Goal: Information Seeking & Learning: Check status

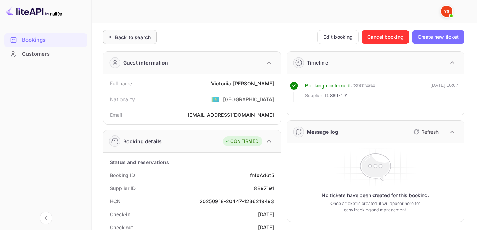
click at [118, 40] on div "Back to search" at bounding box center [133, 37] width 36 height 7
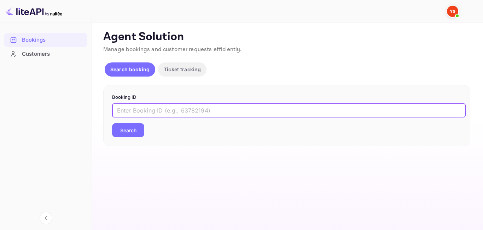
paste input "9366423"
type input "9366423"
click at [130, 127] on button "Search" at bounding box center [128, 130] width 32 height 14
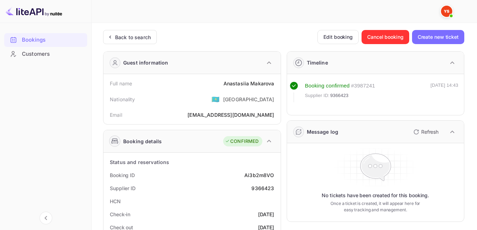
click at [120, 41] on div "Back to search" at bounding box center [133, 37] width 36 height 7
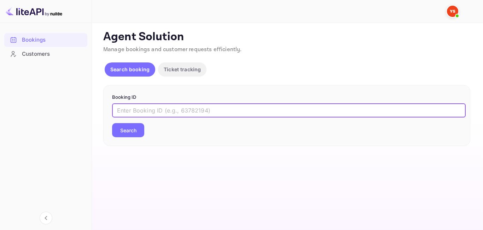
paste input "9371801"
type input "9371801"
click at [128, 130] on button "Search" at bounding box center [128, 130] width 32 height 14
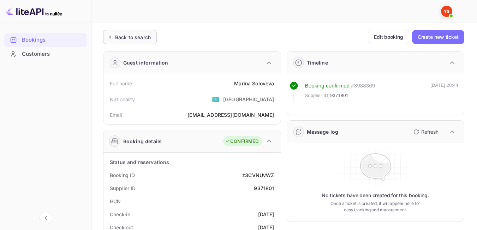
click at [127, 37] on div "Back to search" at bounding box center [133, 37] width 36 height 7
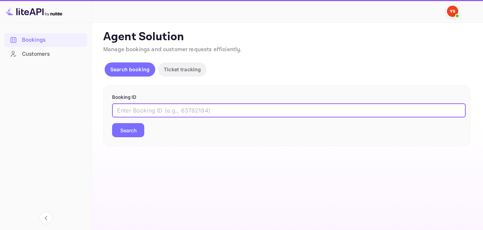
paste input "8477466"
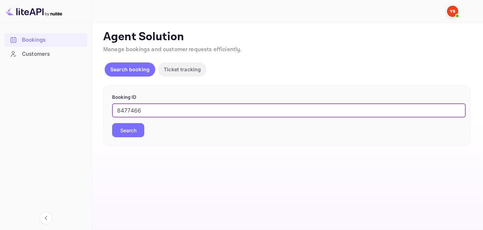
type input "8477466"
click at [117, 134] on button "Search" at bounding box center [128, 130] width 32 height 14
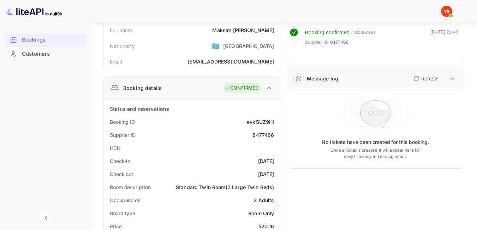
scroll to position [44, 0]
